Goal: Task Accomplishment & Management: Use online tool/utility

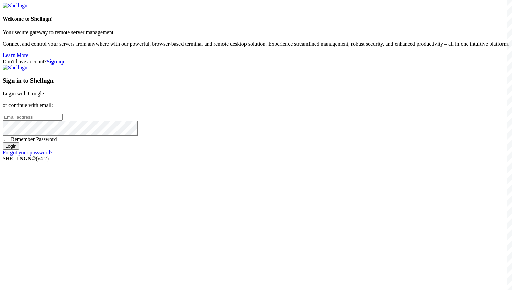
click at [63, 121] on input "email" at bounding box center [33, 117] width 60 height 7
type input "a"
type input "[DOMAIN_NAME]"
type input "s"
type input "[EMAIL_ADDRESS][DOMAIN_NAME]"
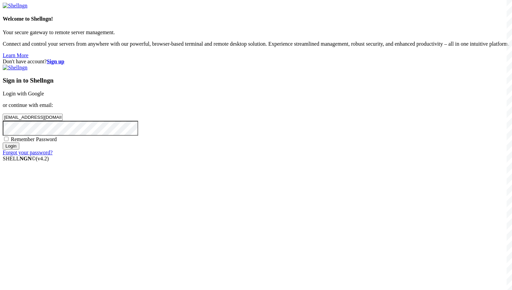
click at [57, 142] on span "Remember Password" at bounding box center [34, 139] width 46 height 6
click at [8, 141] on input "Remember Password" at bounding box center [6, 139] width 4 height 4
checkbox input "true"
click at [19, 150] on input "Login" at bounding box center [11, 146] width 17 height 7
click at [63, 121] on input "shngi84@mediaeast.uk" at bounding box center [33, 117] width 60 height 7
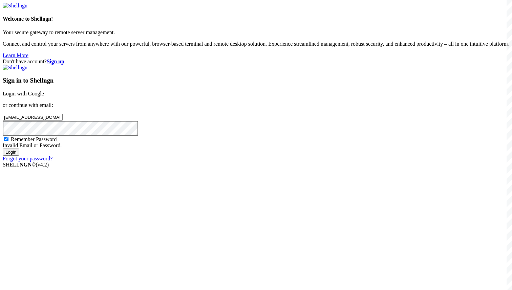
type input "shdki84@mediaeast.uk"
click at [3, 149] on input "Login" at bounding box center [11, 152] width 17 height 7
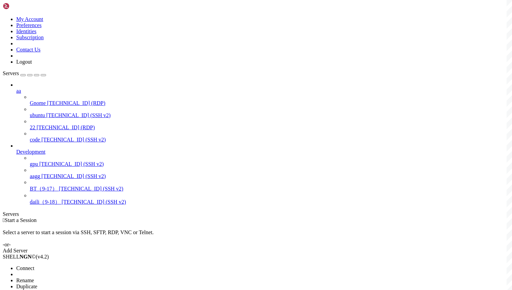
click at [34, 265] on span "Connect" at bounding box center [25, 268] width 18 height 6
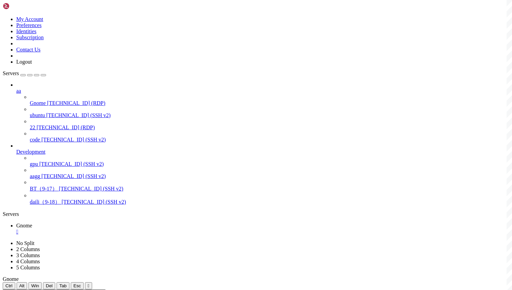
drag, startPoint x: 266, startPoint y: 314, endPoint x: 217, endPoint y: 312, distance: 48.8
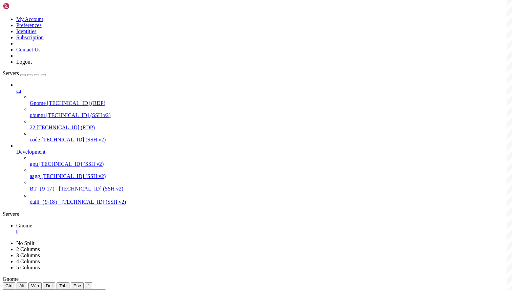
drag, startPoint x: 204, startPoint y: 360, endPoint x: 226, endPoint y: 359, distance: 21.3
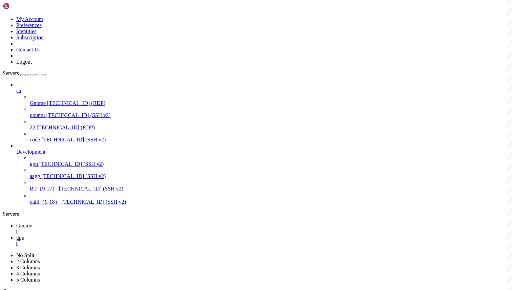
scroll to position [304, 0]
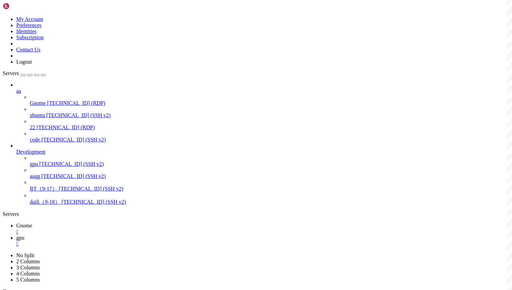
click at [16, 223] on icon at bounding box center [16, 226] width 0 height 6
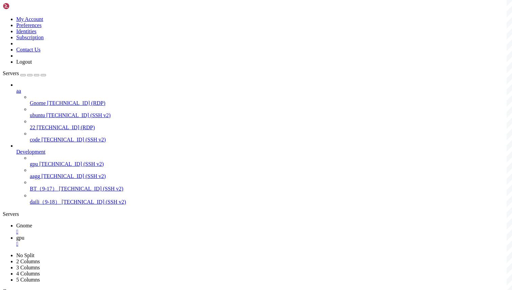
scroll to position [0, 0]
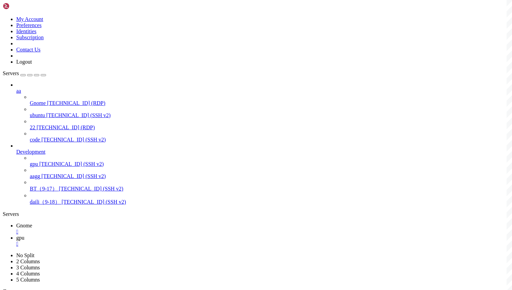
click at [285, 223] on ul "Gnome  gpu " at bounding box center [256, 235] width 507 height 24
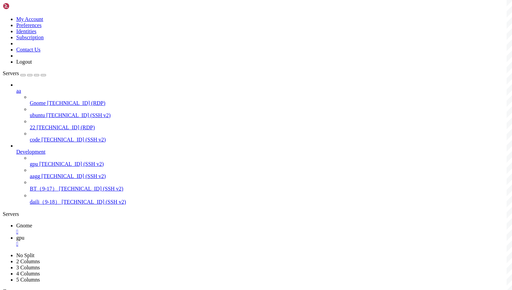
click at [24, 235] on span "gpu" at bounding box center [20, 238] width 8 height 6
click at [149, 241] on div "" at bounding box center [262, 244] width 493 height 6
click at [117, 229] on div "" at bounding box center [262, 232] width 493 height 6
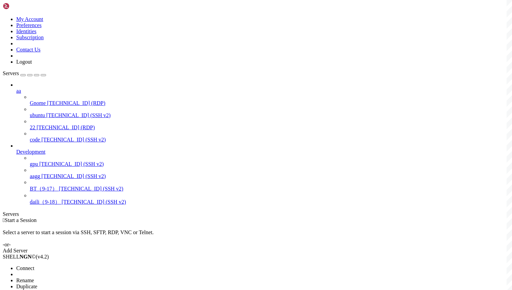
click at [34, 265] on span "Connect" at bounding box center [25, 268] width 18 height 6
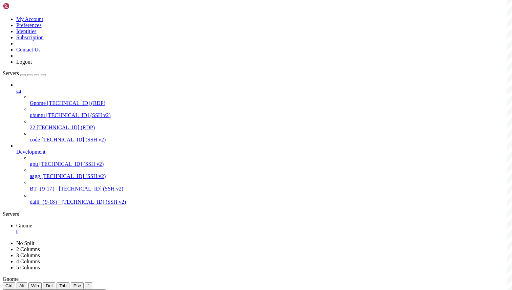
click at [119, 229] on div "" at bounding box center [262, 232] width 493 height 6
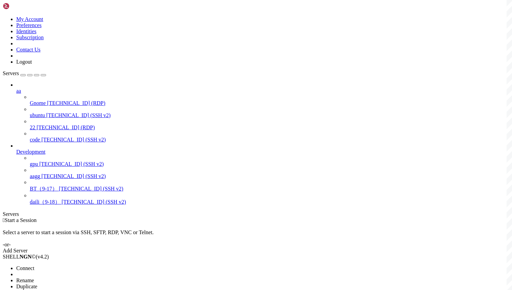
click at [78, 265] on li "Connect" at bounding box center [47, 268] width 62 height 6
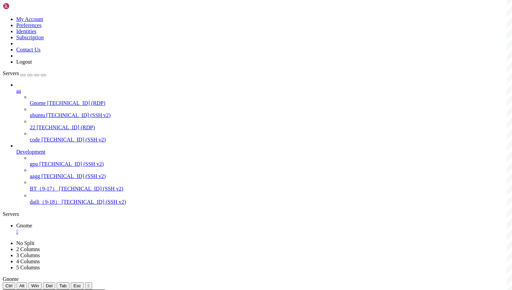
click at [119, 229] on div "" at bounding box center [262, 232] width 493 height 6
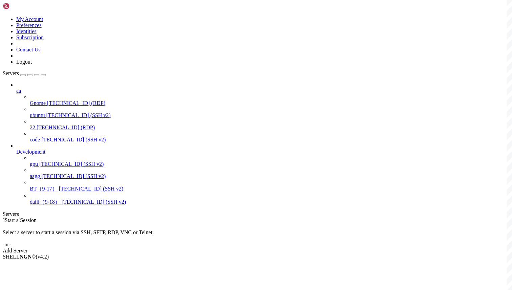
click at [245, 217] on div " Start a Session" at bounding box center [256, 220] width 507 height 6
click at [34, 265] on span "Connect" at bounding box center [25, 268] width 18 height 6
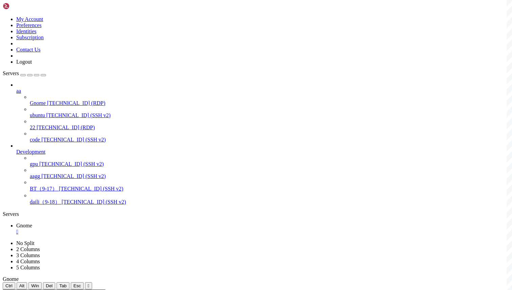
drag, startPoint x: 397, startPoint y: 381, endPoint x: 362, endPoint y: 383, distance: 34.3
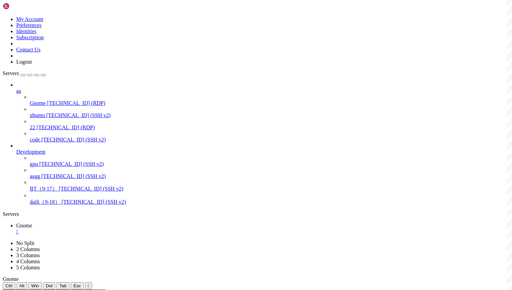
click at [119, 229] on div "" at bounding box center [262, 232] width 493 height 6
